Goal: Navigation & Orientation: Find specific page/section

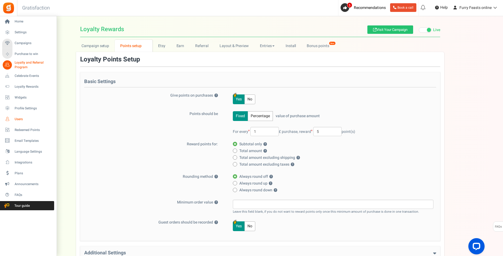
click at [21, 120] on span "Users" at bounding box center [34, 119] width 38 height 5
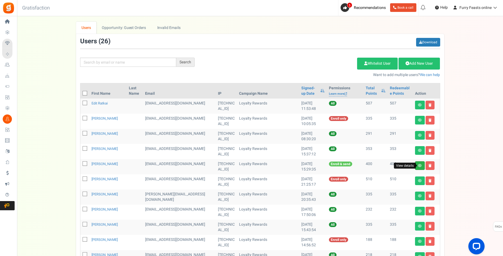
click at [419, 165] on icon at bounding box center [420, 165] width 4 height 3
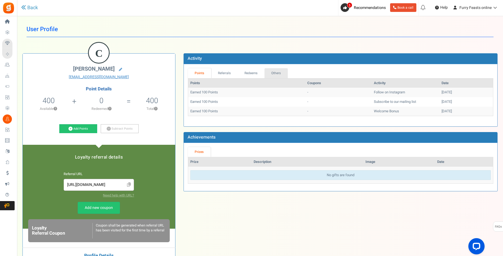
click at [278, 74] on link "Others" at bounding box center [276, 73] width 23 height 10
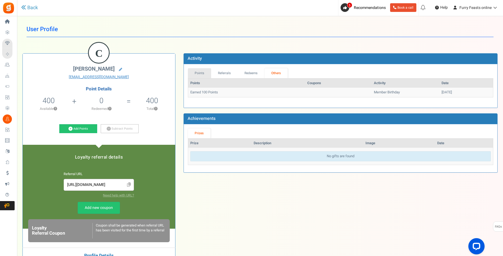
click at [199, 74] on link "Points" at bounding box center [199, 73] width 23 height 10
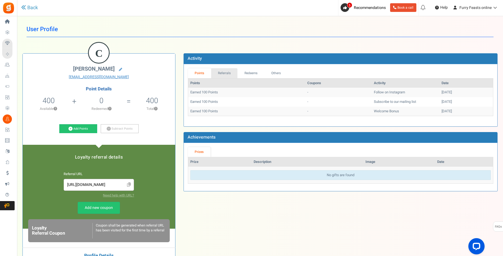
click at [228, 75] on link "Referrals" at bounding box center [224, 73] width 27 height 10
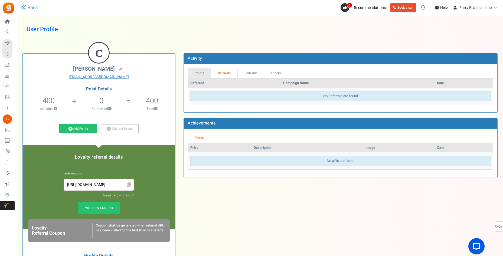
click at [204, 72] on link "Points" at bounding box center [199, 73] width 23 height 10
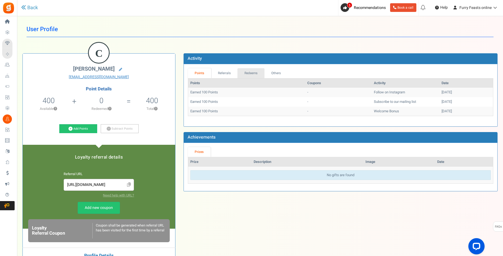
click at [253, 75] on link "Redeems" at bounding box center [251, 73] width 27 height 10
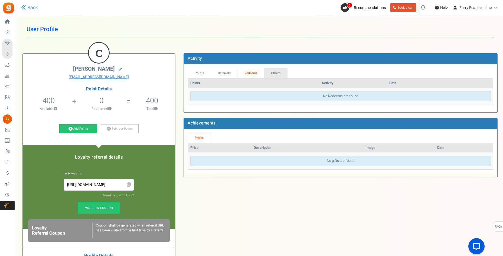
click at [280, 73] on link "Others" at bounding box center [275, 73] width 23 height 10
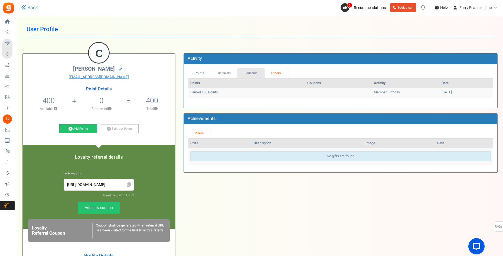
click at [253, 75] on link "Redeems" at bounding box center [251, 73] width 27 height 10
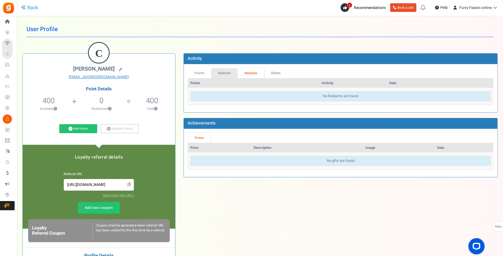
click at [226, 75] on link "Referrals" at bounding box center [224, 73] width 27 height 10
click at [202, 75] on link "Points" at bounding box center [199, 73] width 23 height 10
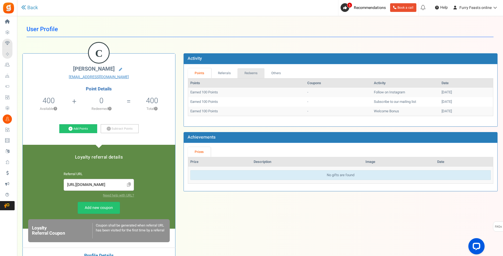
click at [257, 75] on link "Redeems" at bounding box center [251, 73] width 27 height 10
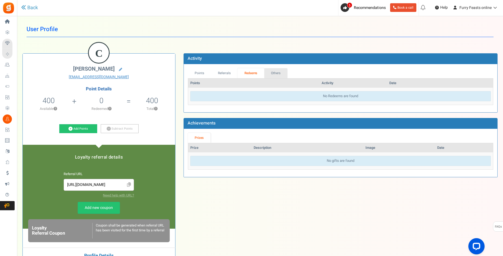
click at [275, 71] on link "Others" at bounding box center [275, 73] width 23 height 10
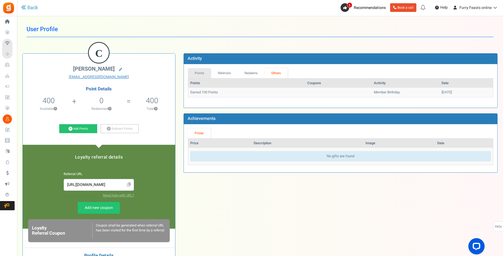
click at [200, 74] on link "Points" at bounding box center [199, 73] width 23 height 10
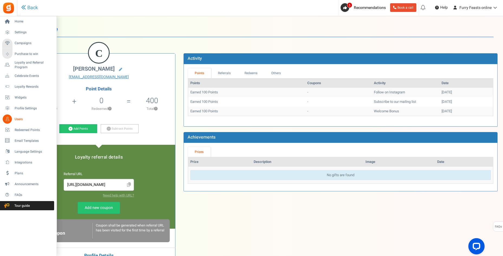
click at [21, 119] on span "Users" at bounding box center [34, 119] width 38 height 5
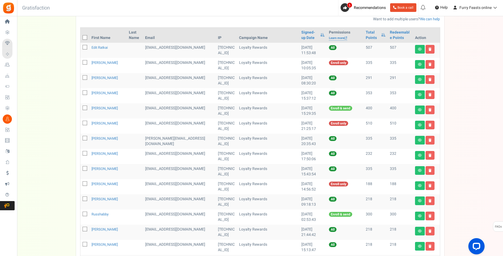
scroll to position [81, 0]
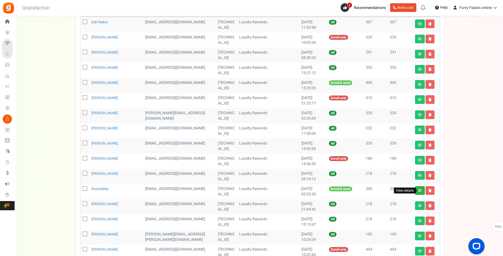
click at [420, 191] on icon at bounding box center [420, 190] width 4 height 3
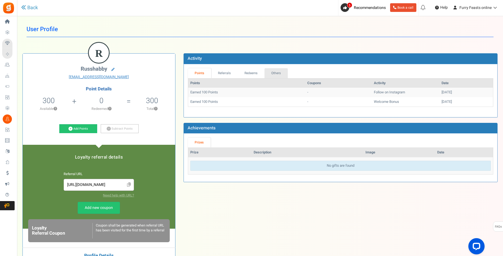
click at [279, 75] on link "Others" at bounding box center [276, 73] width 23 height 10
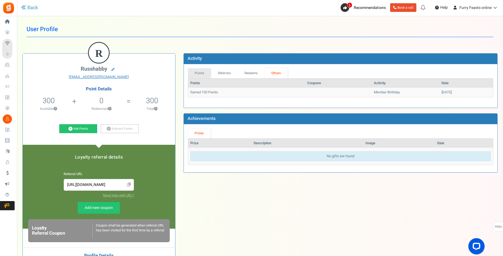
click at [202, 76] on link "Points" at bounding box center [199, 73] width 23 height 10
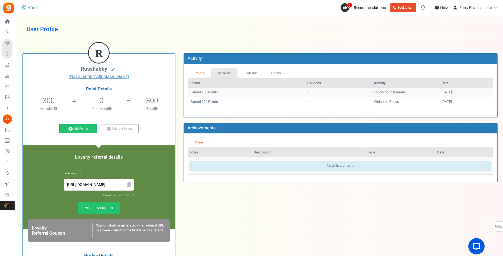
click at [226, 73] on link "Referrals" at bounding box center [224, 73] width 27 height 10
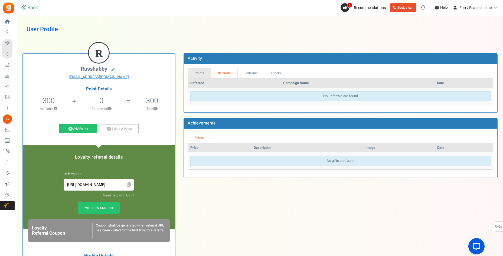
click at [202, 75] on link "Points" at bounding box center [199, 73] width 23 height 10
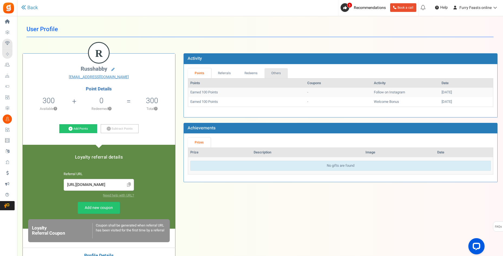
click at [277, 75] on link "Others" at bounding box center [276, 73] width 23 height 10
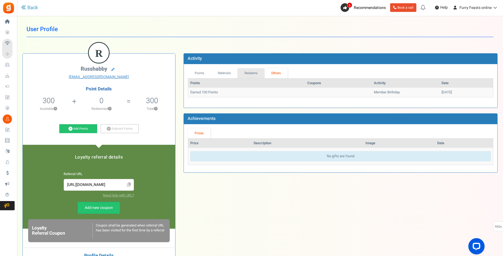
click at [249, 74] on link "Redeems" at bounding box center [251, 73] width 27 height 10
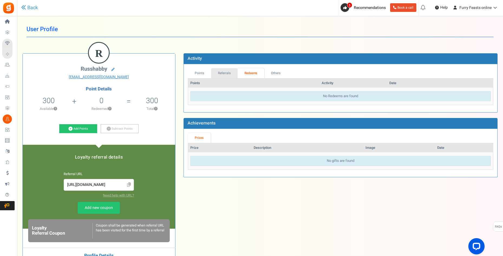
drag, startPoint x: 223, startPoint y: 72, endPoint x: 214, endPoint y: 72, distance: 9.8
click at [223, 72] on link "Referrals" at bounding box center [224, 73] width 27 height 10
click at [201, 72] on link "Points" at bounding box center [199, 73] width 23 height 10
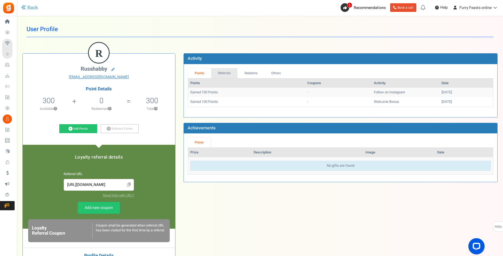
click at [223, 76] on link "Referrals" at bounding box center [224, 73] width 27 height 10
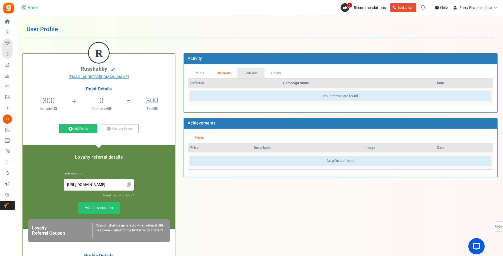
click at [253, 75] on link "Redeems" at bounding box center [251, 73] width 27 height 10
click at [274, 73] on link "Others" at bounding box center [275, 73] width 23 height 10
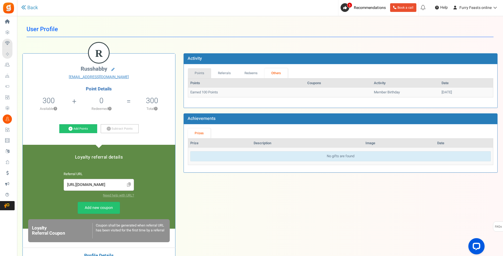
click at [195, 73] on link "Points" at bounding box center [199, 73] width 23 height 10
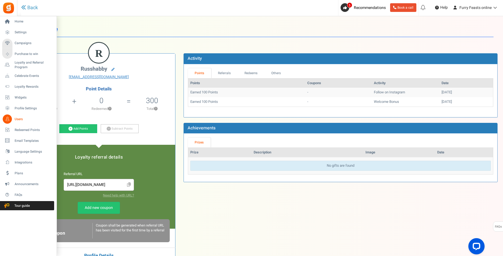
click at [22, 120] on span "Users" at bounding box center [34, 119] width 38 height 5
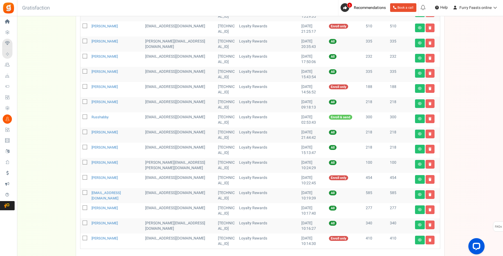
scroll to position [190, 0]
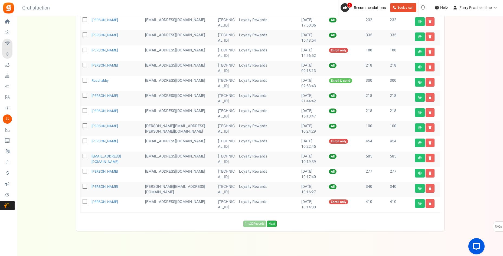
click at [275, 225] on link "Next" at bounding box center [272, 224] width 10 height 7
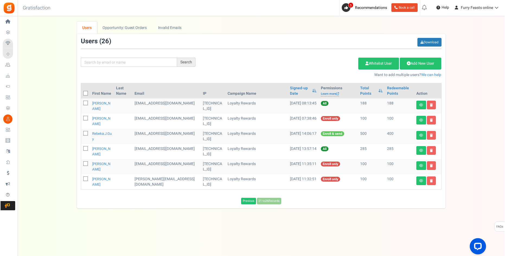
scroll to position [0, 0]
click at [420, 119] on icon at bounding box center [421, 120] width 4 height 3
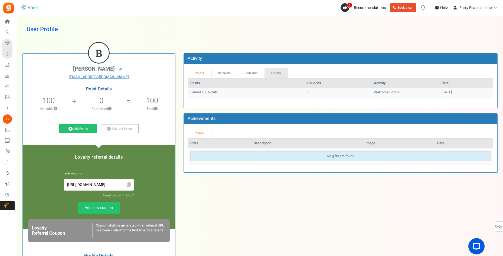
click at [281, 72] on link "Others" at bounding box center [276, 73] width 23 height 10
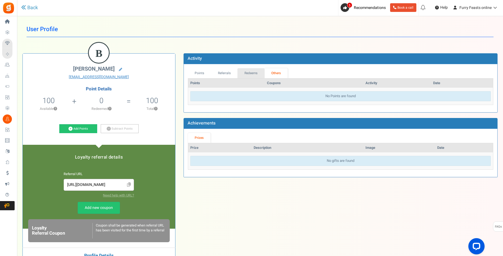
click at [251, 74] on link "Redeems" at bounding box center [251, 73] width 27 height 10
click at [223, 74] on link "Referrals" at bounding box center [224, 73] width 27 height 10
click at [203, 74] on link "Points" at bounding box center [199, 73] width 23 height 10
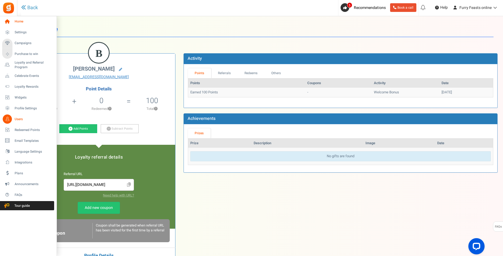
click at [7, 22] on icon at bounding box center [7, 21] width 9 height 9
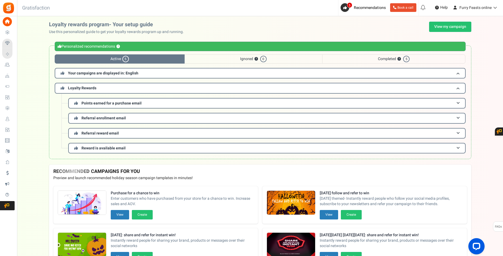
click at [148, 59] on span "Active 5" at bounding box center [120, 58] width 130 height 9
click at [241, 58] on span "Ignored ? 0" at bounding box center [254, 58] width 138 height 9
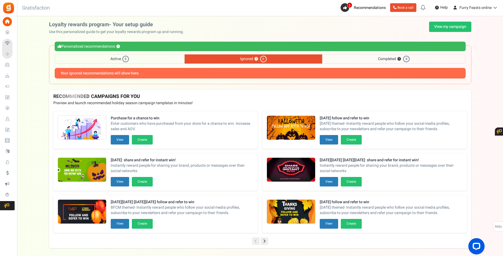
click at [355, 57] on span "Completed ? 5" at bounding box center [393, 58] width 143 height 9
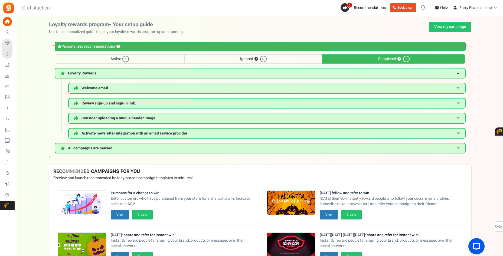
click at [130, 59] on span "Active 5" at bounding box center [120, 58] width 130 height 9
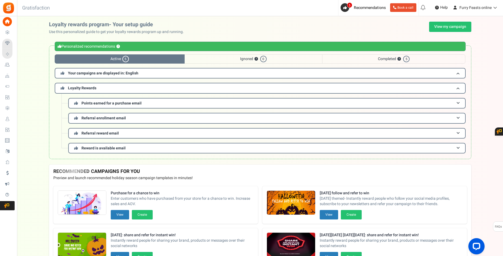
click at [342, 58] on span "Completed ? 5" at bounding box center [393, 58] width 143 height 9
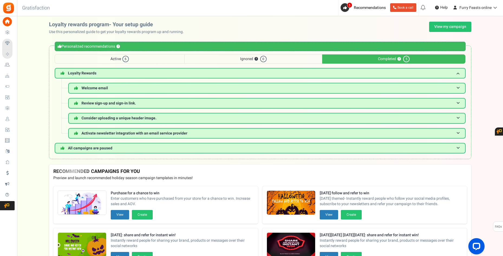
click at [120, 59] on span "Active 5" at bounding box center [120, 58] width 130 height 9
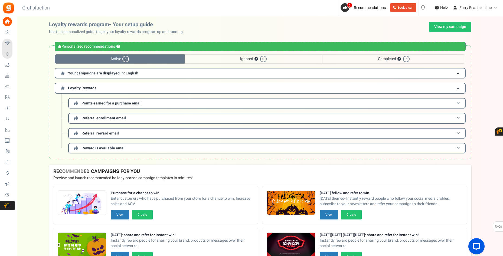
click at [454, 104] on h3 "Points earned for a purchase email" at bounding box center [267, 103] width 398 height 11
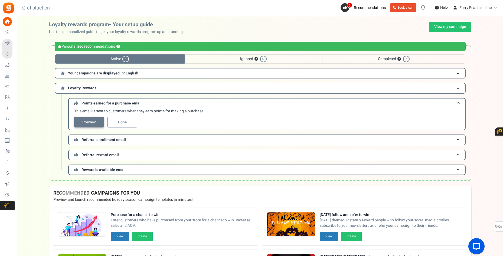
click at [89, 120] on link "Preview" at bounding box center [89, 122] width 30 height 11
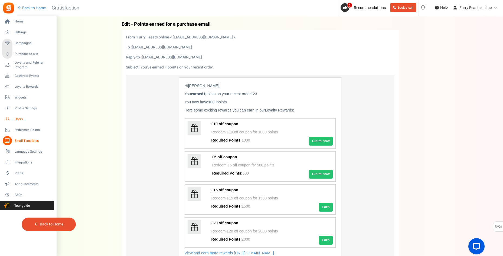
click at [20, 120] on span "Users" at bounding box center [34, 119] width 38 height 5
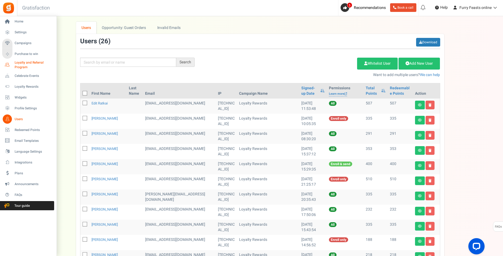
click at [28, 62] on span "Loyalty and Referral Program" at bounding box center [35, 64] width 40 height 9
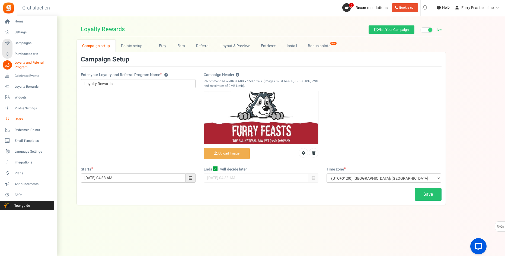
click at [21, 117] on span "Users" at bounding box center [34, 119] width 38 height 5
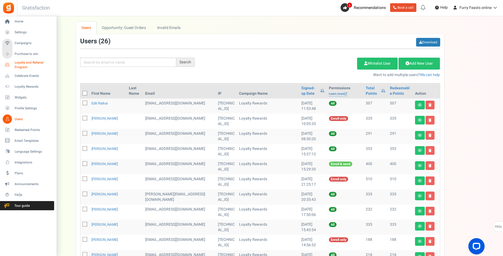
click at [22, 64] on span "Loyalty and Referral Program" at bounding box center [35, 64] width 40 height 9
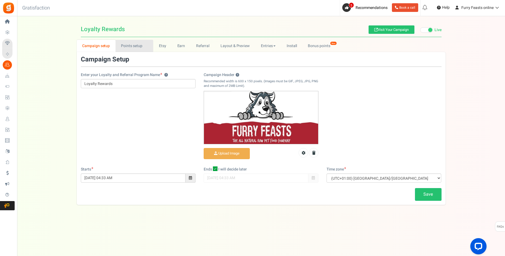
click at [135, 45] on link "Points setup New" at bounding box center [134, 46] width 38 height 12
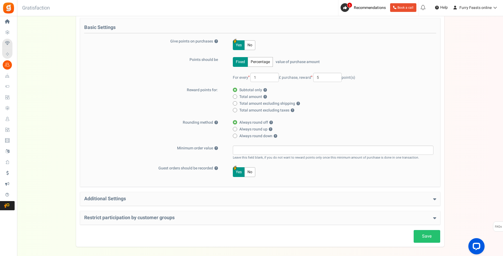
scroll to position [78, 0]
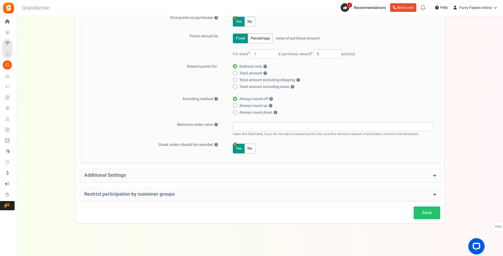
click at [349, 195] on h4 "Restrict participation by customer groups" at bounding box center [260, 194] width 352 height 5
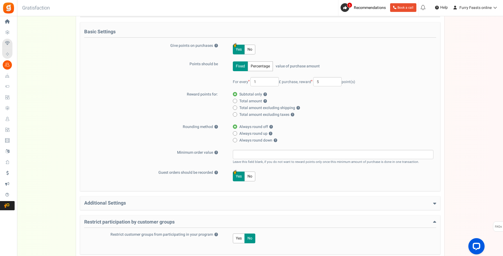
scroll to position [0, 0]
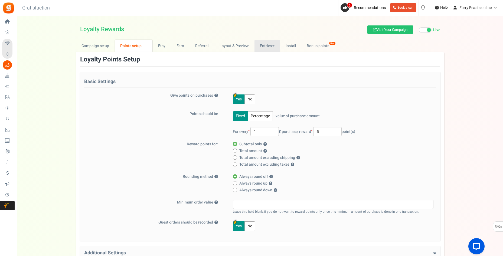
click at [272, 47] on link "Entries" at bounding box center [268, 46] width 26 height 12
click at [269, 58] on link "Entries" at bounding box center [276, 58] width 43 height 8
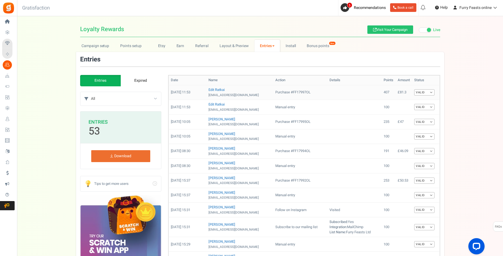
click at [428, 91] on link "Valid" at bounding box center [425, 92] width 20 height 6
click at [141, 81] on link "Expired" at bounding box center [141, 80] width 41 height 11
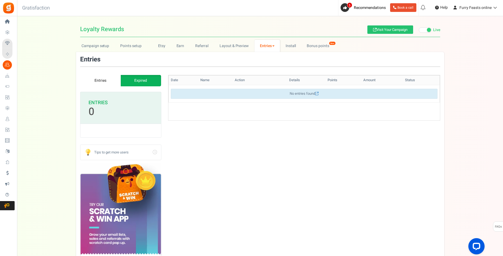
click at [98, 80] on link "Entries" at bounding box center [100, 80] width 41 height 11
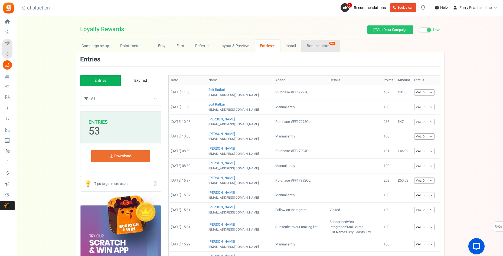
click at [310, 46] on link "Bonus points New" at bounding box center [321, 46] width 39 height 12
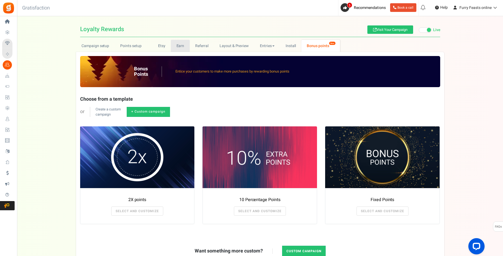
click at [180, 47] on link "Earn" at bounding box center [180, 46] width 19 height 12
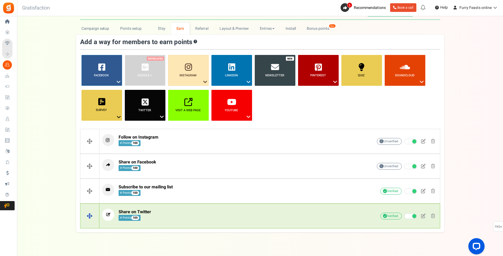
scroll to position [27, 0]
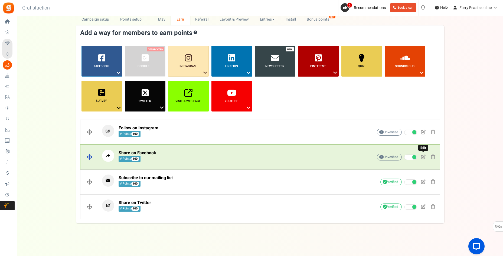
click at [423, 157] on span at bounding box center [423, 157] width 5 height 5
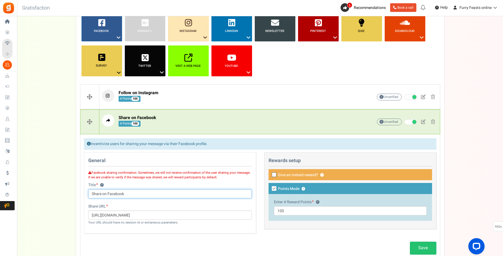
scroll to position [46, 0]
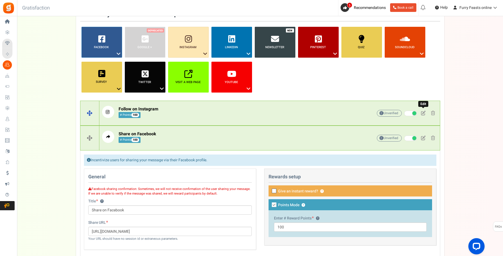
click at [423, 112] on span at bounding box center [423, 113] width 5 height 5
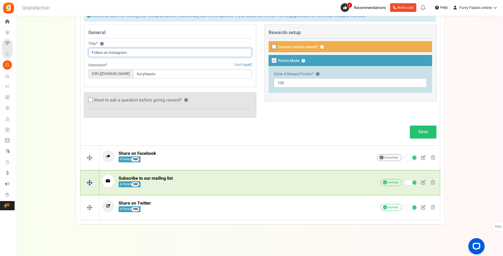
scroll to position [166, 0]
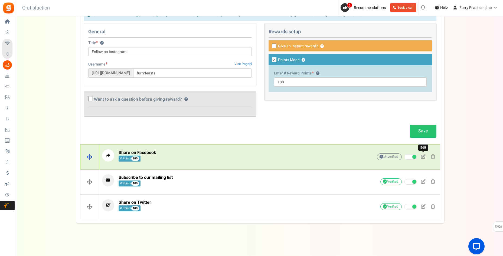
click at [423, 156] on span at bounding box center [423, 156] width 5 height 5
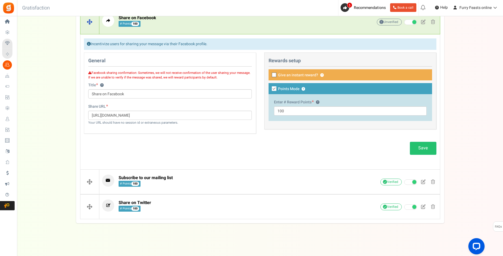
scroll to position [138, 0]
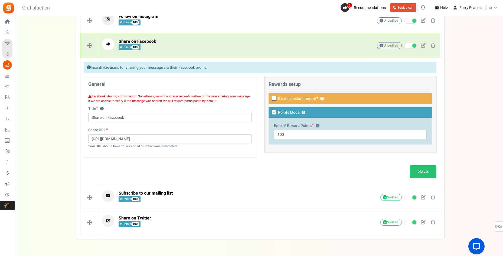
click at [221, 170] on div "Save" at bounding box center [260, 172] width 361 height 18
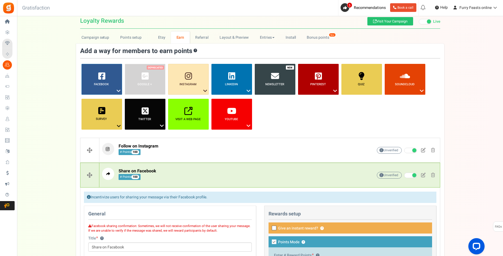
scroll to position [0, 0]
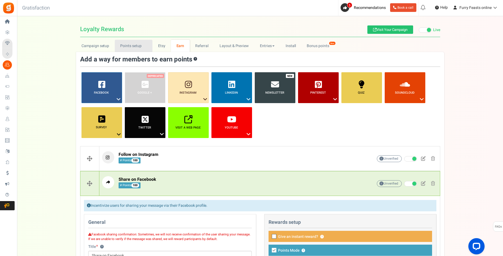
click at [138, 46] on link "Points setup New" at bounding box center [134, 46] width 38 height 12
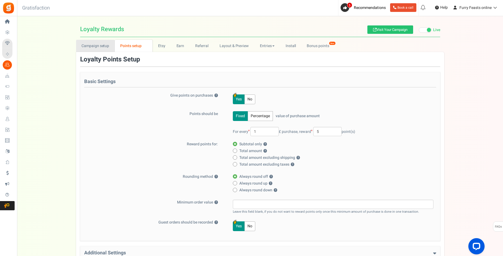
click at [102, 46] on link "Campaign setup" at bounding box center [95, 46] width 39 height 12
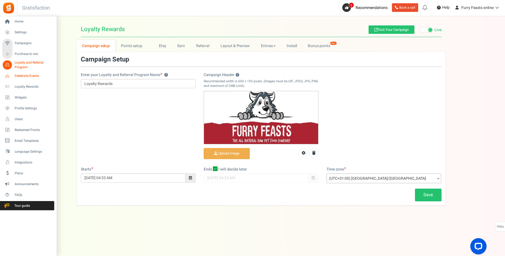
click at [22, 75] on span "Celebrate Events" at bounding box center [34, 76] width 38 height 5
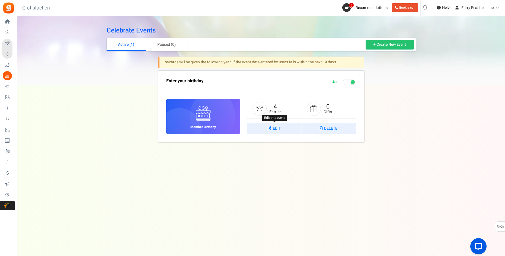
click at [273, 131] on link "Edit" at bounding box center [274, 128] width 54 height 11
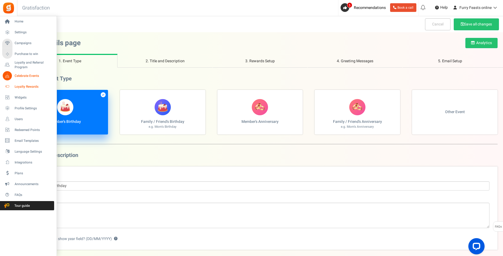
click at [31, 86] on span "Loyalty Rewards" at bounding box center [34, 87] width 38 height 5
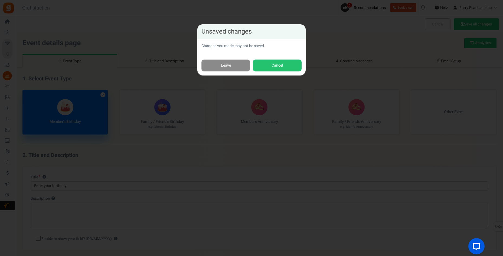
click at [229, 64] on link "Leave" at bounding box center [226, 66] width 49 height 12
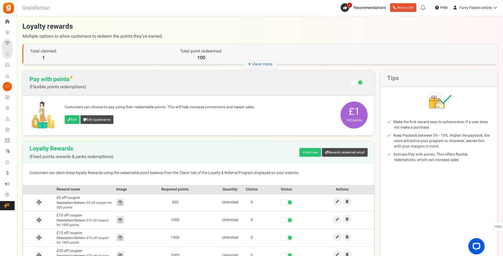
click at [43, 57] on span "1" at bounding box center [43, 57] width 27 height 7
click at [50, 51] on span "Total claimed:" at bounding box center [43, 51] width 27 height 7
click at [260, 65] on icon "+ View more" at bounding box center [260, 64] width 33 height 9
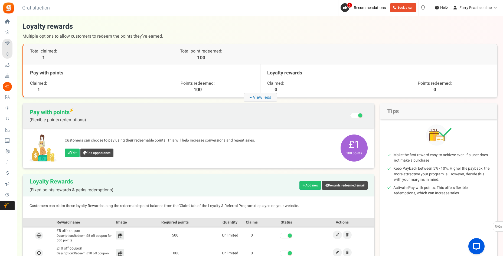
click at [199, 90] on p "100" at bounding box center [198, 89] width 112 height 7
click at [37, 86] on span "Claimed:" at bounding box center [38, 83] width 17 height 6
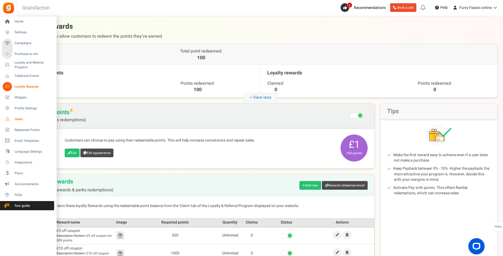
click at [22, 117] on span "Users" at bounding box center [34, 119] width 38 height 5
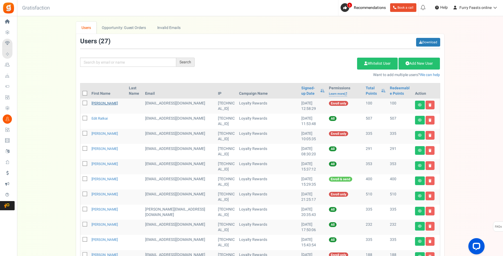
click at [98, 106] on link "[PERSON_NAME]" at bounding box center [105, 103] width 26 height 5
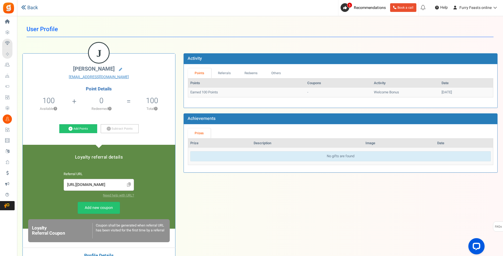
click at [28, 9] on link "Back" at bounding box center [29, 7] width 17 height 7
